Goal: Information Seeking & Learning: Learn about a topic

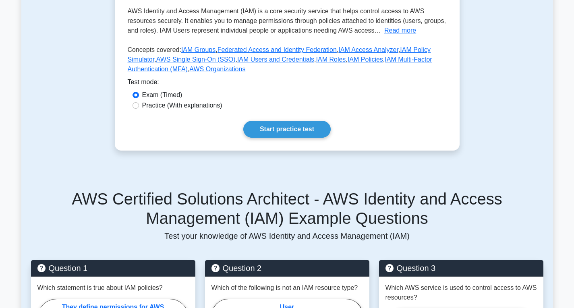
scroll to position [201, 0]
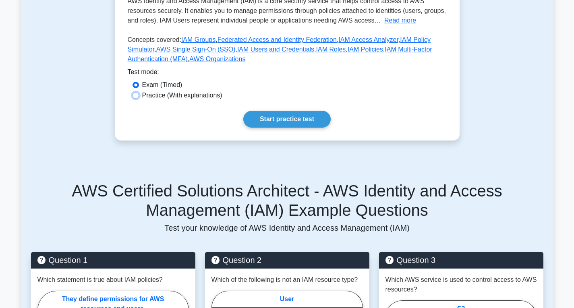
click at [134, 95] on input "Practice (With explanations)" at bounding box center [135, 95] width 6 height 6
radio input "true"
click at [281, 124] on link "Start practice test" at bounding box center [286, 119] width 87 height 17
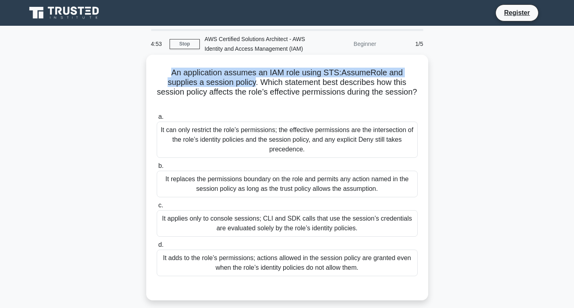
drag, startPoint x: 169, startPoint y: 71, endPoint x: 254, endPoint y: 83, distance: 86.2
click at [254, 83] on h5 "An application assumes an IAM role using STS:AssumeRole and supplies a session …" at bounding box center [287, 87] width 262 height 39
drag, startPoint x: 277, startPoint y: 82, endPoint x: 355, endPoint y: 103, distance: 80.9
click at [355, 103] on h5 "An application assumes an IAM role using STS:AssumeRole and supplies a session …" at bounding box center [287, 87] width 262 height 39
click at [292, 104] on h5 "An application assumes an IAM role using STS:AssumeRole and supplies a session …" at bounding box center [287, 87] width 262 height 39
